Goal: Information Seeking & Learning: Learn about a topic

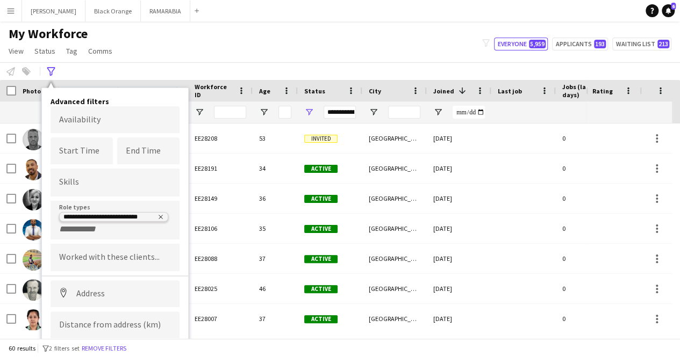
click at [158, 216] on icon "Remove tag" at bounding box center [161, 217] width 6 height 6
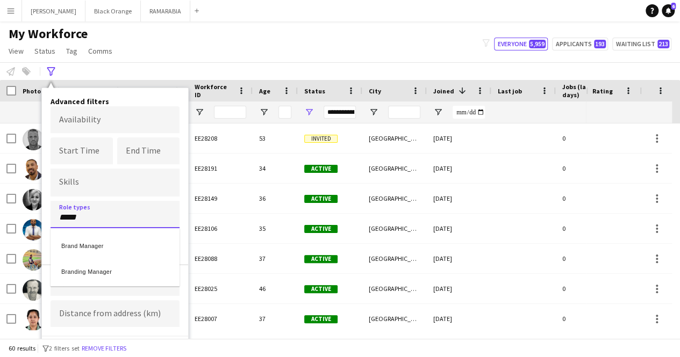
type input "*****"
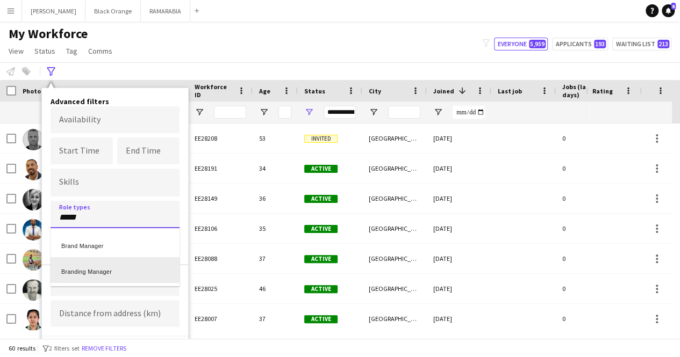
click at [131, 267] on div "Branding Manager" at bounding box center [115, 271] width 129 height 26
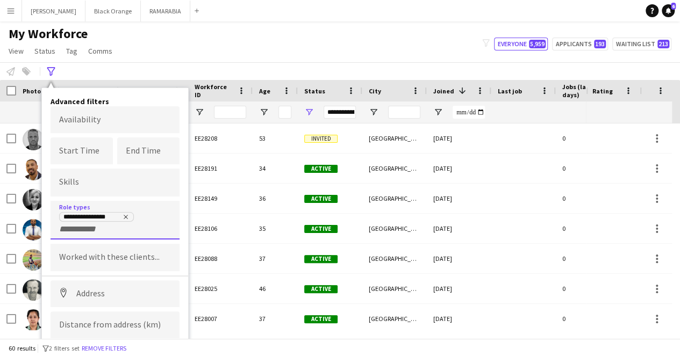
scroll to position [28, 0]
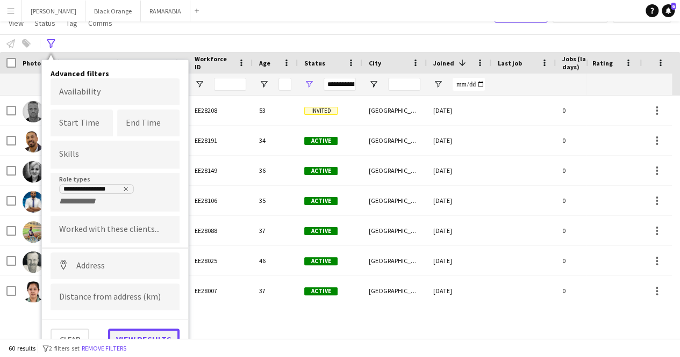
click at [143, 336] on button "View results" at bounding box center [143, 340] width 71 height 22
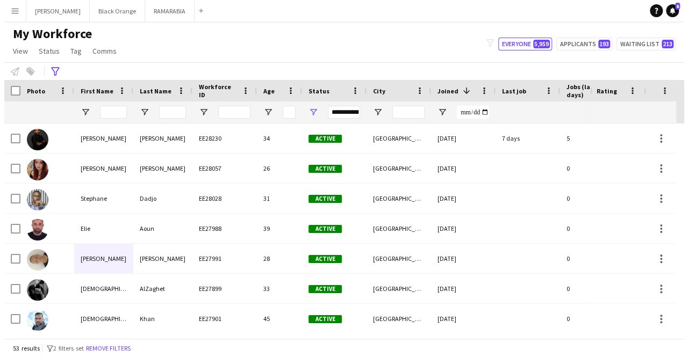
scroll to position [0, 0]
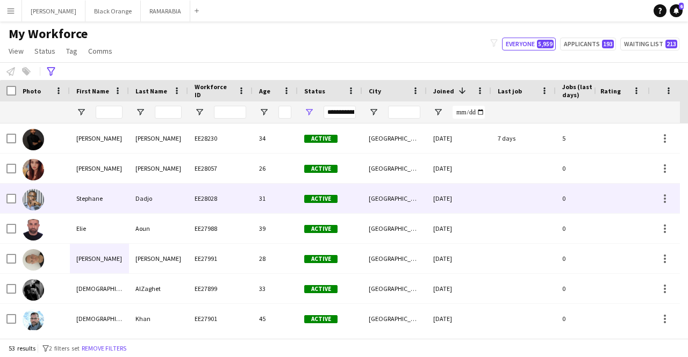
click at [123, 204] on div "Stephane" at bounding box center [99, 199] width 59 height 30
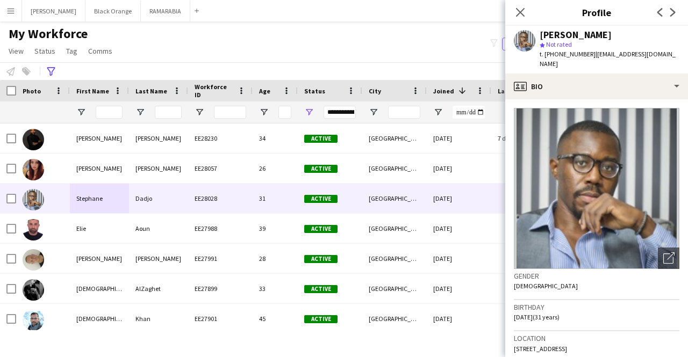
click at [561, 99] on app-crew-profile-bio "Open photos pop-in Gender [DEMOGRAPHIC_DATA] Birthday [DEMOGRAPHIC_DATA] (31 ye…" at bounding box center [596, 228] width 183 height 258
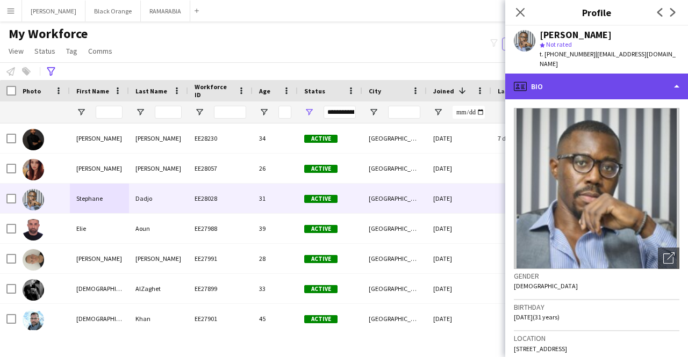
click at [562, 81] on div "profile Bio" at bounding box center [596, 87] width 183 height 26
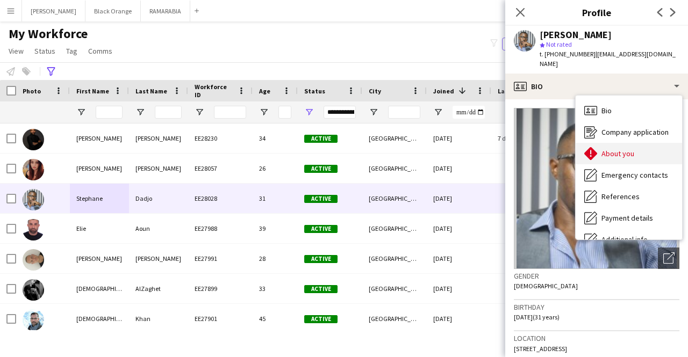
click at [611, 149] on span "About you" at bounding box center [618, 154] width 33 height 10
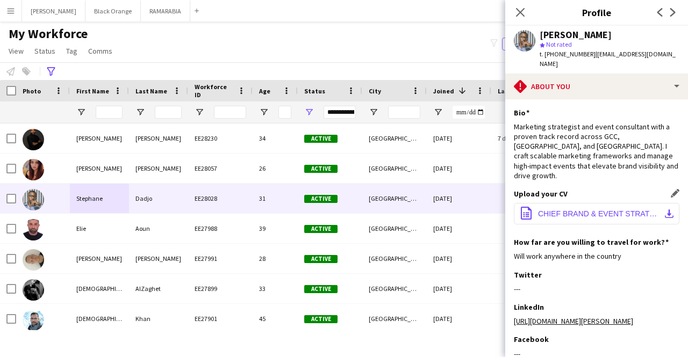
click at [566, 203] on button "office-file-sheet CHIEF BRAND & EVENT STRATEGY CONSULTANT.pdf download-bottom" at bounding box center [597, 214] width 166 height 22
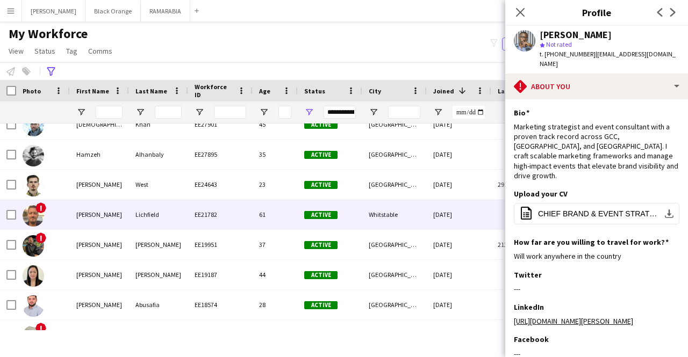
scroll to position [195, 0]
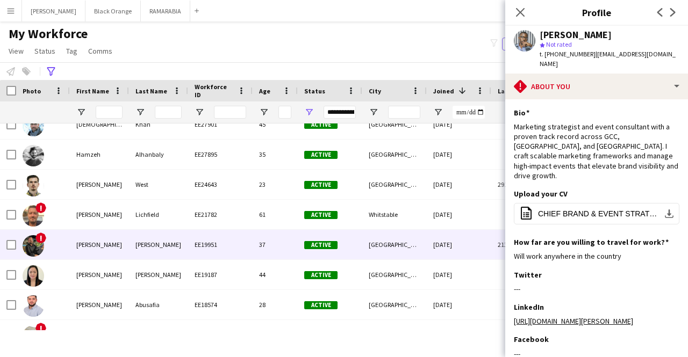
click at [105, 249] on div "[PERSON_NAME]" at bounding box center [99, 245] width 59 height 30
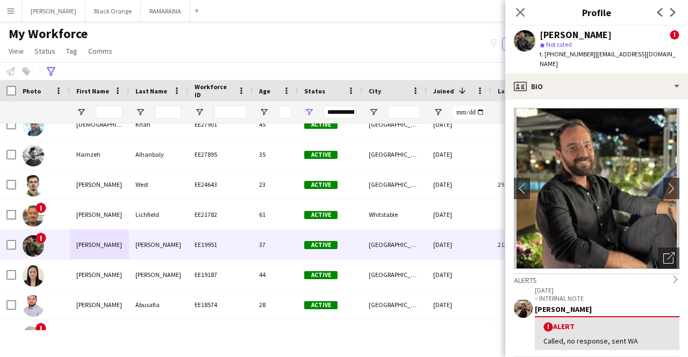
click at [583, 99] on app-crew-profile-bio "chevron-left chevron-right Open photos pop-in Alerts chevron-right [DATE] – INT…" at bounding box center [596, 228] width 183 height 258
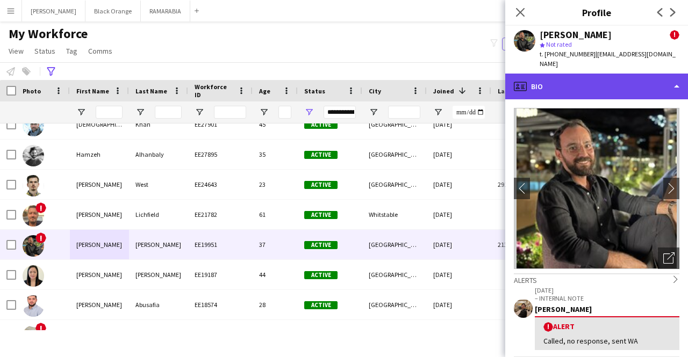
click at [570, 92] on div "profile Bio" at bounding box center [596, 87] width 183 height 26
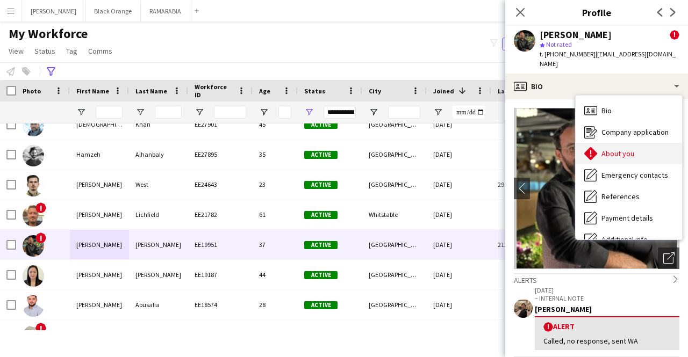
click at [633, 158] on span "About you" at bounding box center [618, 154] width 33 height 10
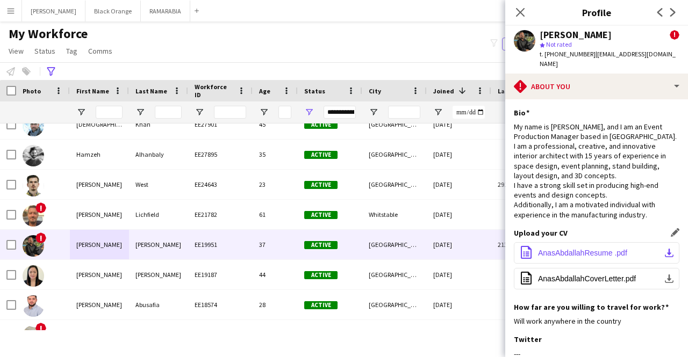
click at [577, 262] on button "office-file-sheet AnasAbdallahResume .pdf download-bottom" at bounding box center [597, 253] width 166 height 22
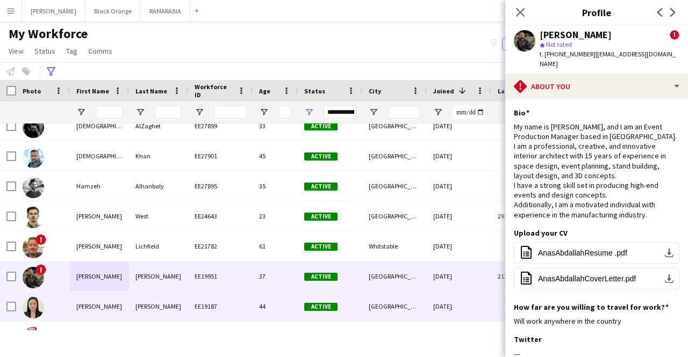
scroll to position [0, 0]
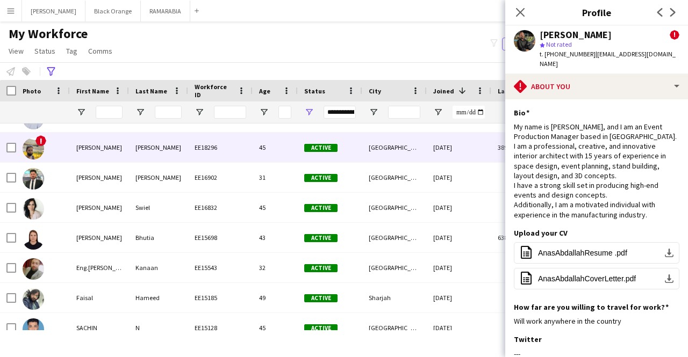
click at [89, 152] on div "[PERSON_NAME]" at bounding box center [99, 148] width 59 height 30
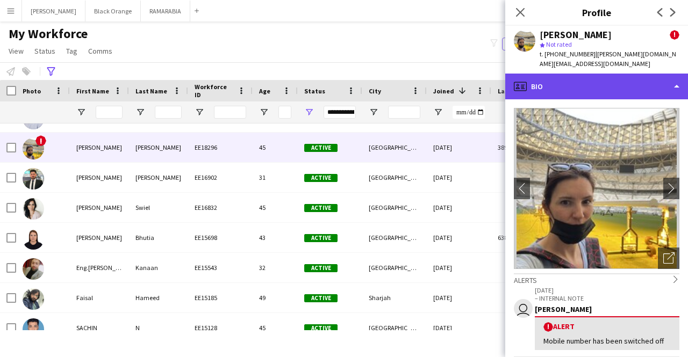
click at [578, 86] on div "profile Bio" at bounding box center [596, 87] width 183 height 26
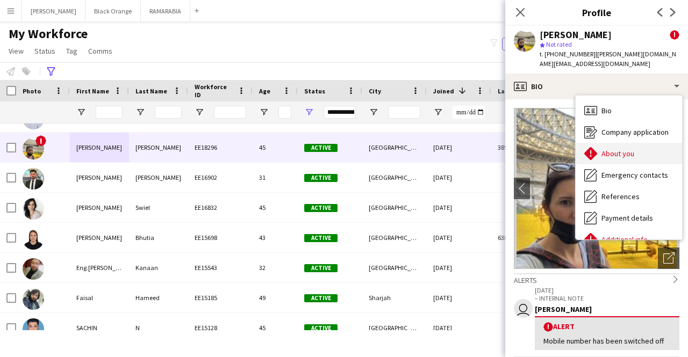
click at [596, 147] on icon at bounding box center [590, 153] width 13 height 13
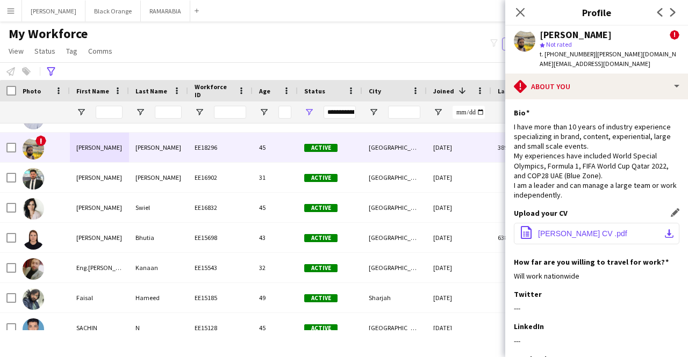
click at [550, 230] on span "[PERSON_NAME] CV .pdf" at bounding box center [582, 234] width 89 height 9
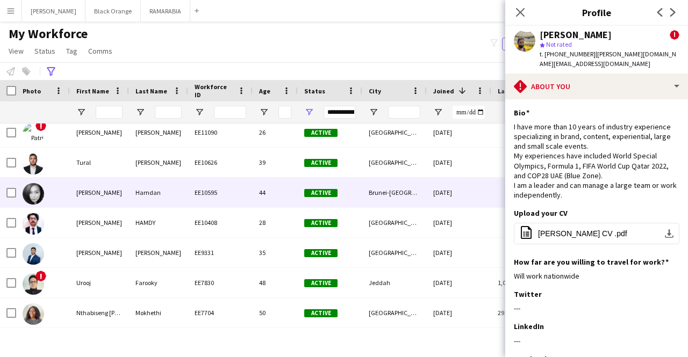
click at [91, 189] on div "[PERSON_NAME]" at bounding box center [99, 193] width 59 height 30
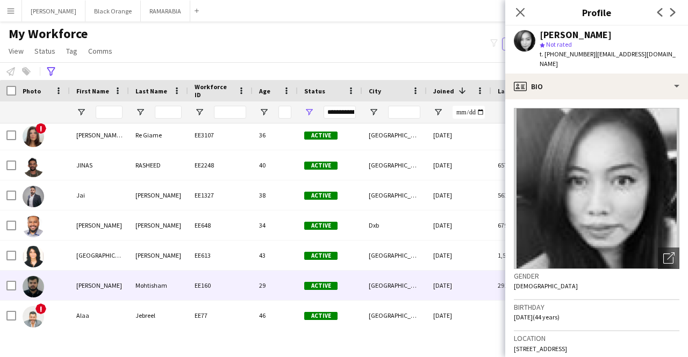
click at [112, 284] on div "[PERSON_NAME]" at bounding box center [99, 286] width 59 height 30
